Goal: Task Accomplishment & Management: Manage account settings

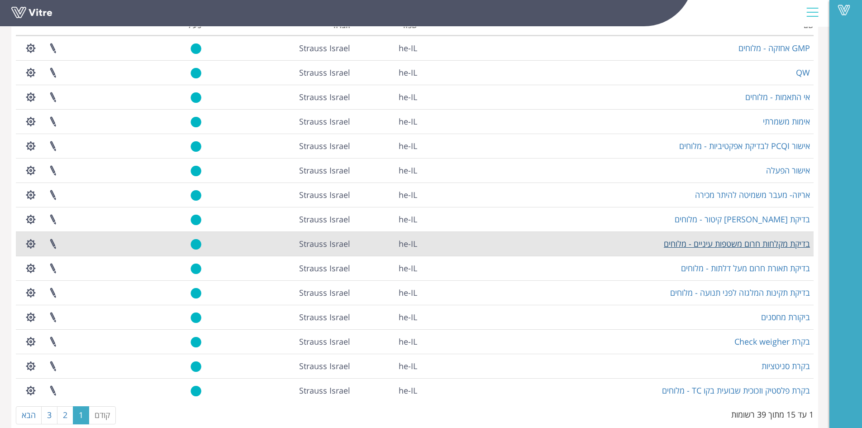
scroll to position [94, 0]
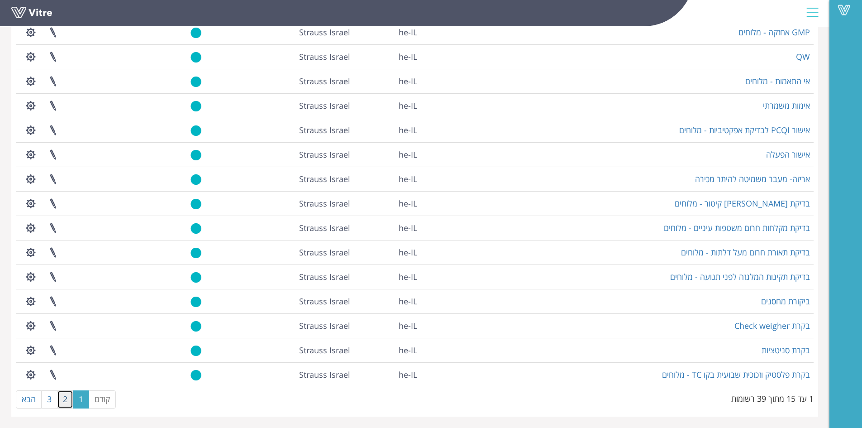
click at [67, 398] on link "2" at bounding box center [65, 399] width 16 height 18
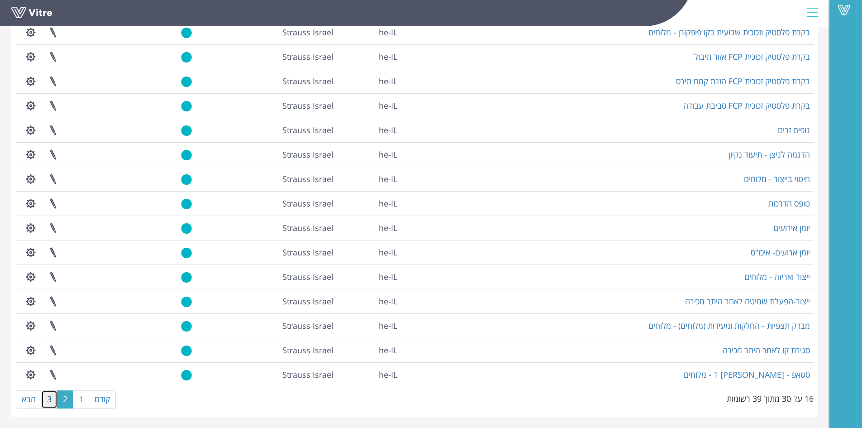
click at [47, 402] on link "3" at bounding box center [49, 399] width 16 height 18
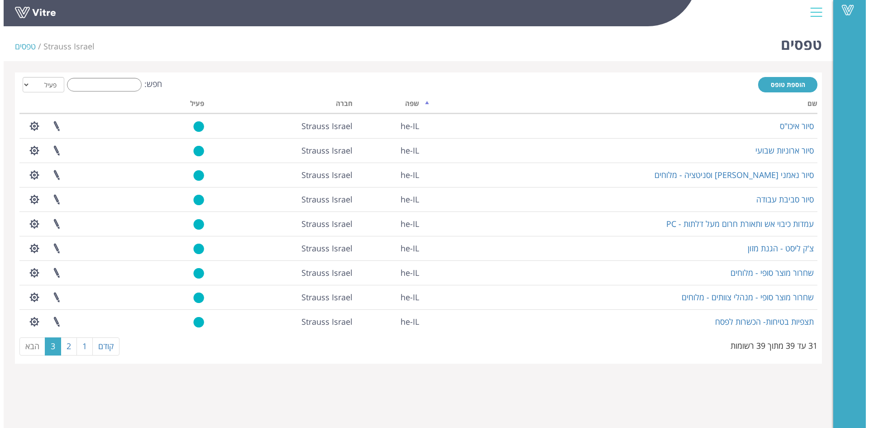
scroll to position [0, 0]
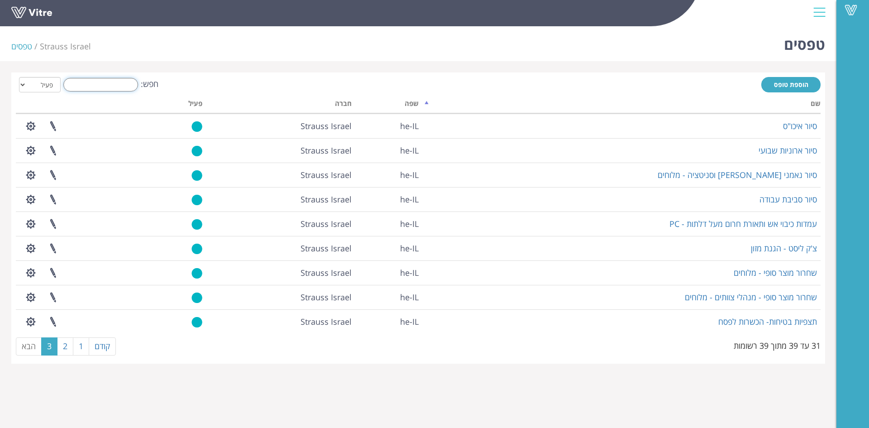
click at [110, 89] on input "חפש:" at bounding box center [100, 85] width 75 height 14
type input ","
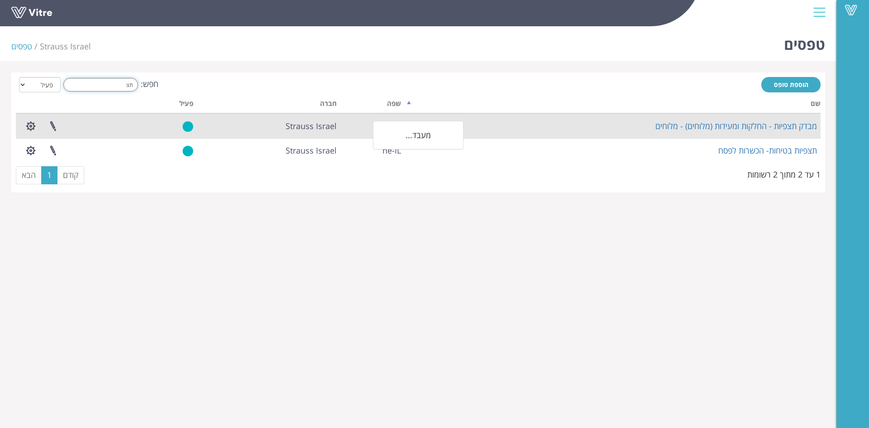
type input "ת"
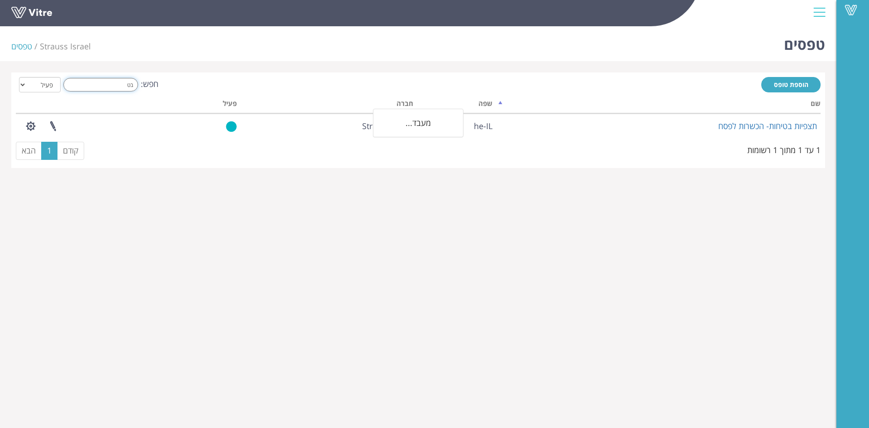
type input "ב"
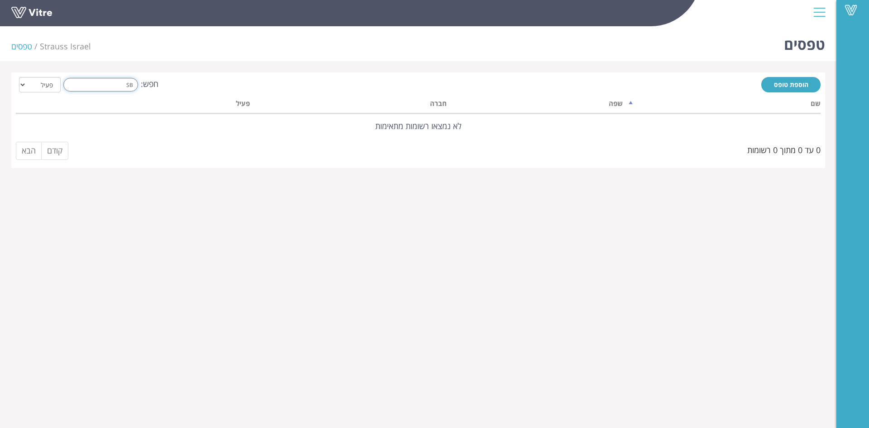
type input "S"
type input "H"
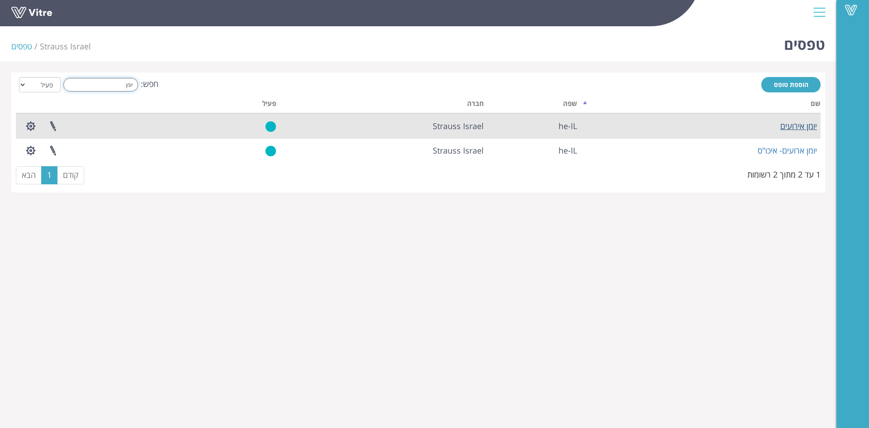
type input "יומן"
click at [805, 128] on link "יומן אירועים" at bounding box center [798, 125] width 37 height 11
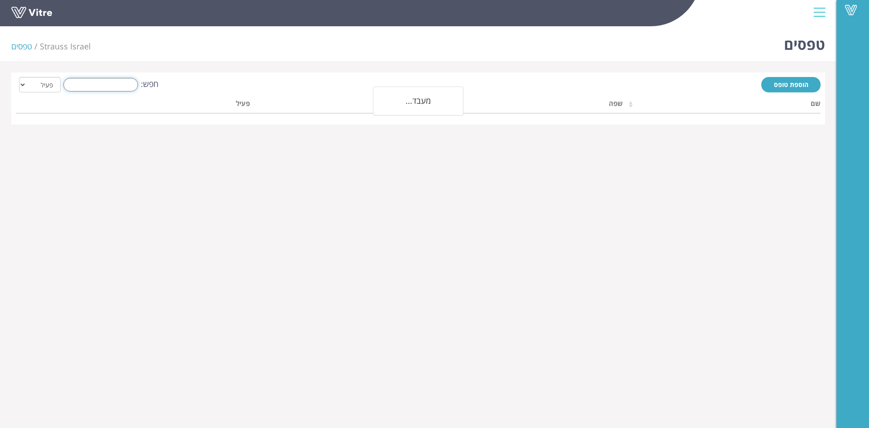
click at [131, 86] on input "חפש:" at bounding box center [100, 85] width 75 height 14
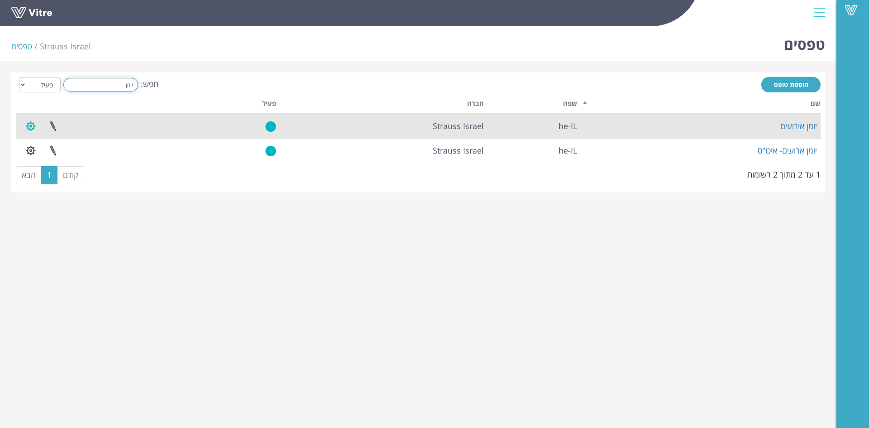
type input "יומן"
click at [35, 128] on button "button" at bounding box center [30, 126] width 23 height 24
click at [83, 161] on link "הגדרת משתמשים" at bounding box center [55, 159] width 71 height 12
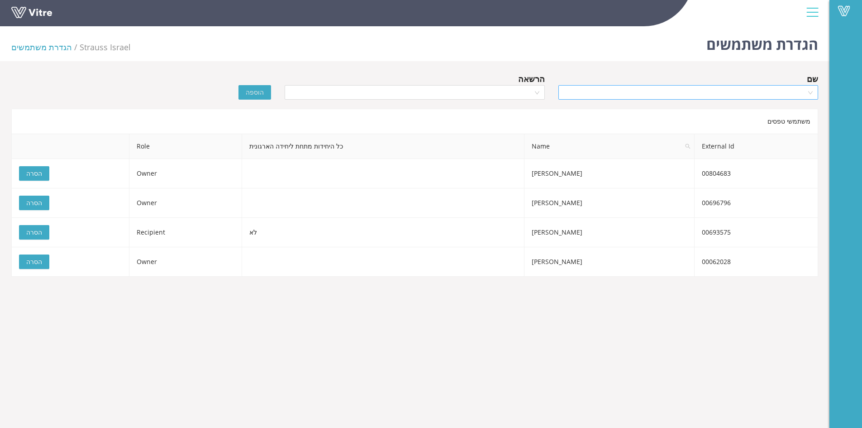
click at [690, 93] on input "search" at bounding box center [685, 93] width 243 height 14
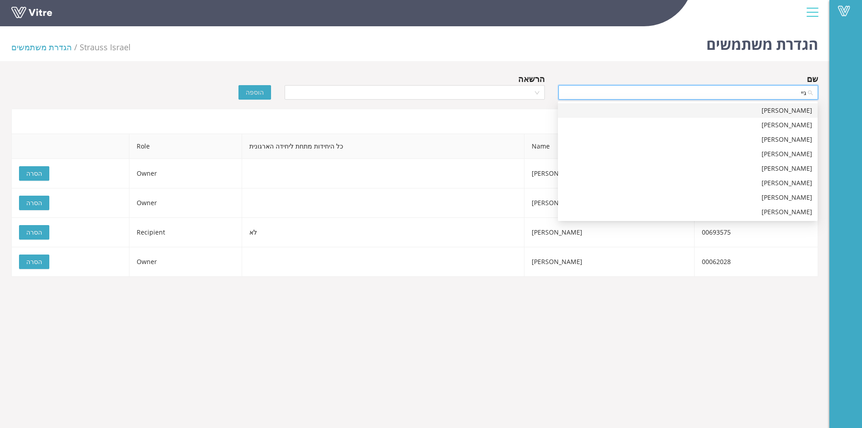
type input "גייד"
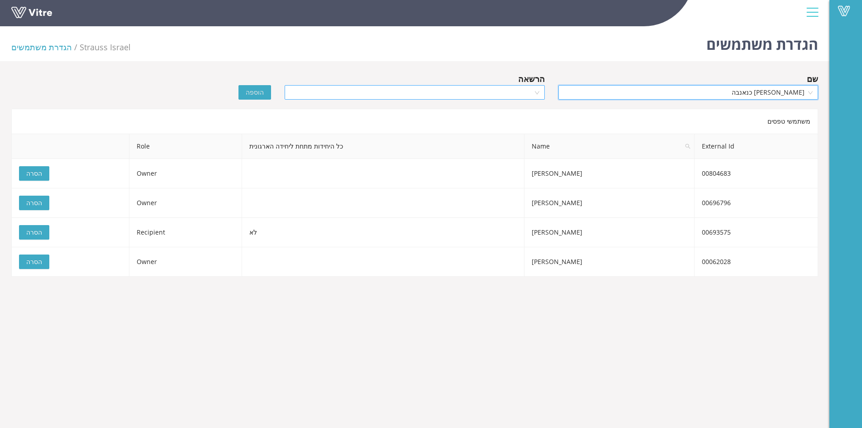
click at [368, 87] on input "search" at bounding box center [411, 93] width 243 height 14
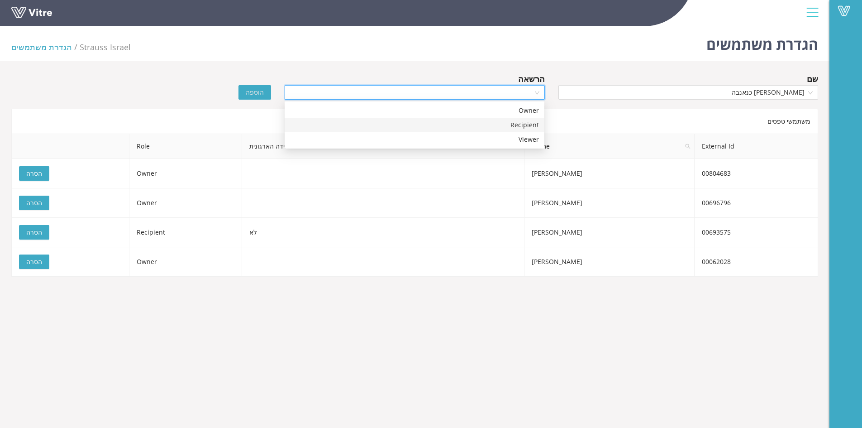
click at [413, 128] on div "Recipient" at bounding box center [414, 125] width 249 height 10
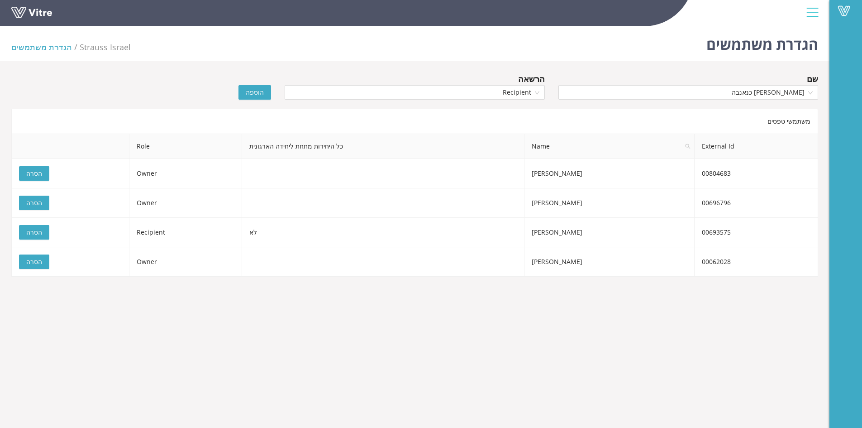
click at [256, 92] on span "הוספה" at bounding box center [255, 92] width 18 height 10
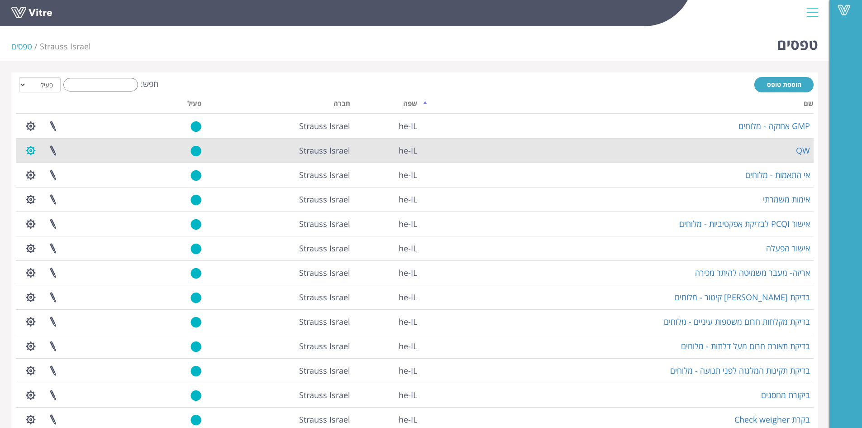
click at [27, 150] on button "button" at bounding box center [30, 150] width 23 height 24
click at [43, 182] on link "הגדרת משתמשים" at bounding box center [55, 184] width 71 height 12
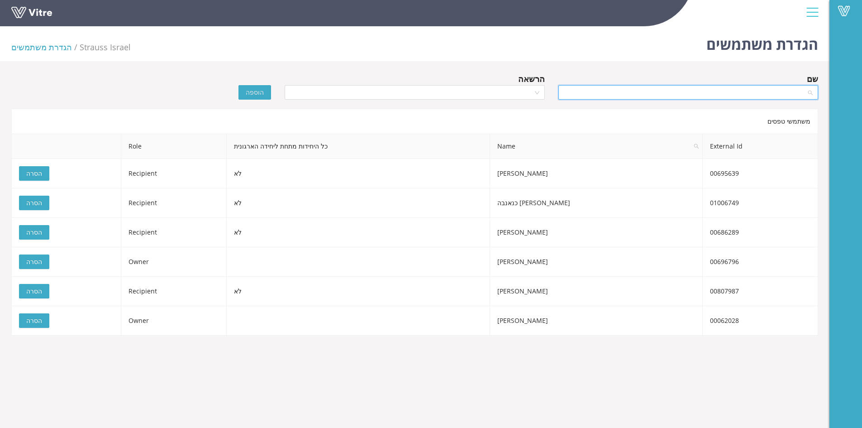
click at [589, 92] on input "search" at bounding box center [685, 93] width 243 height 14
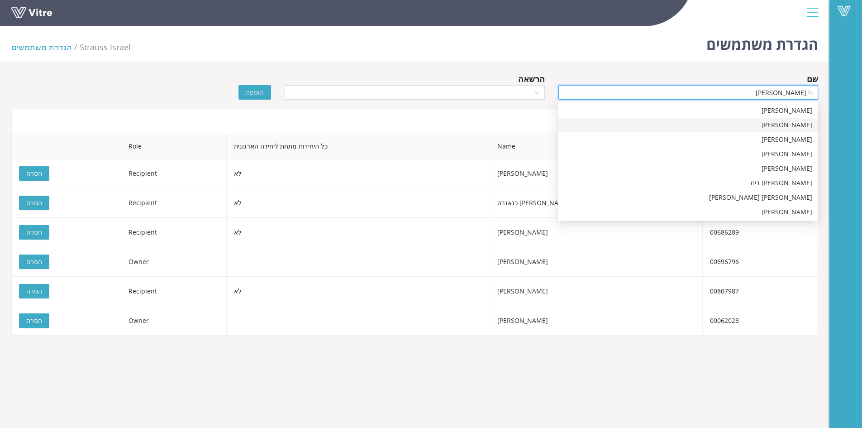
type input "[PERSON_NAME]"
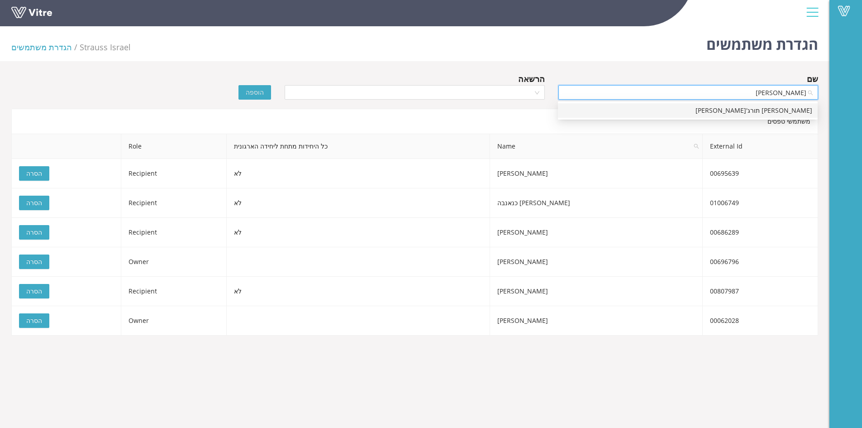
click at [706, 107] on div "[PERSON_NAME] תורג'[PERSON_NAME]" at bounding box center [687, 110] width 249 height 10
click at [507, 85] on div "הרשאה" at bounding box center [415, 78] width 260 height 13
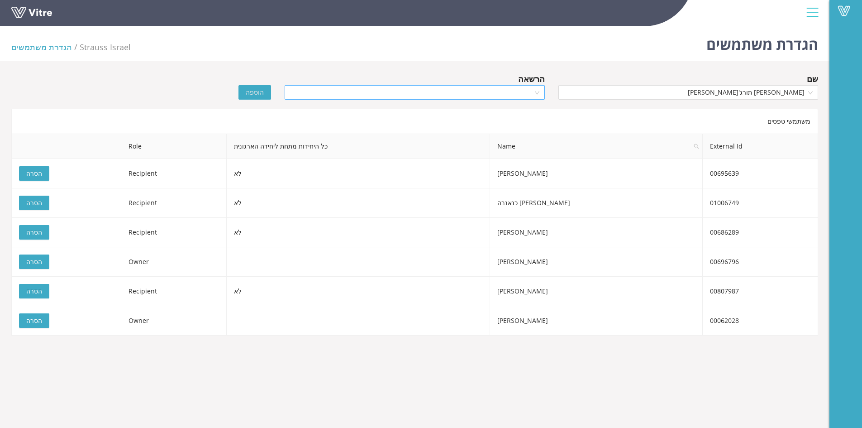
click at [509, 91] on input "search" at bounding box center [411, 93] width 243 height 14
click at [514, 129] on div "Recipient" at bounding box center [414, 125] width 249 height 10
click at [254, 93] on span "הוספה" at bounding box center [255, 92] width 18 height 10
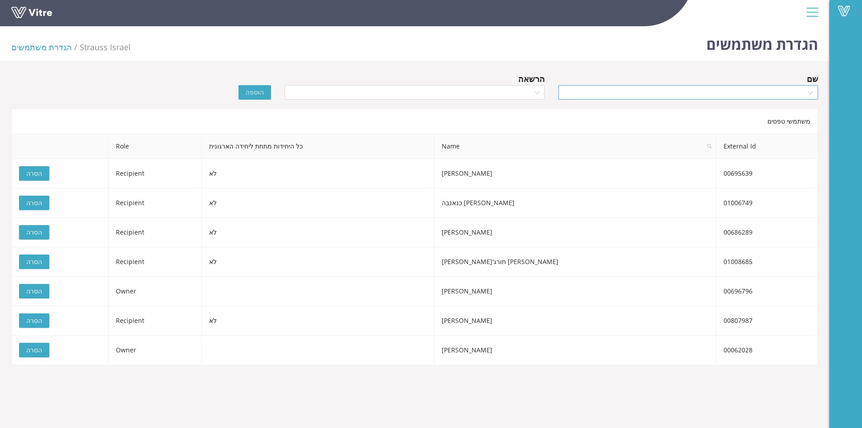
click at [681, 93] on input "search" at bounding box center [685, 93] width 243 height 14
click at [743, 67] on div "הגדרת משתמשים Strauss Israel הגדרת משתמשים שם הרשאה הוספה משתמשי טפסים External…" at bounding box center [414, 194] width 829 height 342
